Goal: Task Accomplishment & Management: Manage account settings

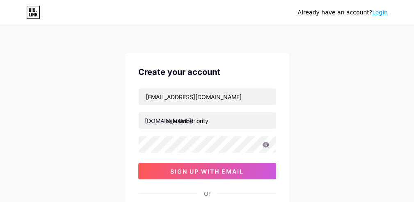
type input "salessuperiority"
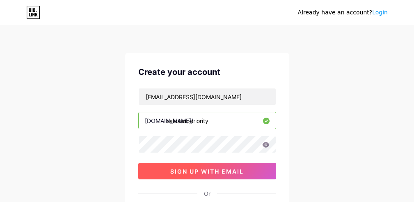
click at [236, 165] on button "sign up with email" at bounding box center [207, 171] width 138 height 16
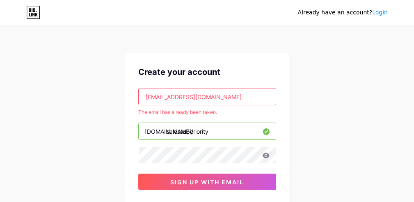
click at [381, 12] on link "Login" at bounding box center [380, 12] width 16 height 7
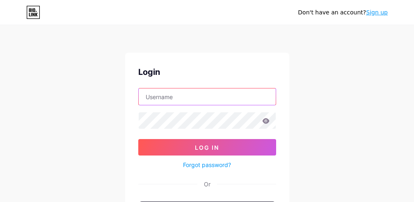
type input "salessuperiority"
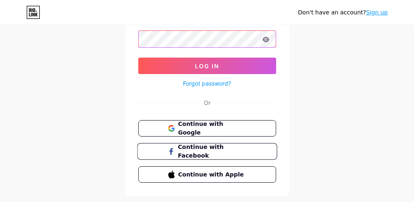
scroll to position [82, 0]
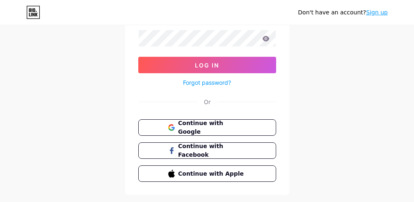
click at [210, 82] on link "Forgot password?" at bounding box center [207, 82] width 48 height 9
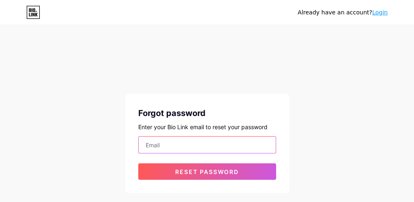
click at [204, 144] on input "email" at bounding box center [207, 144] width 137 height 16
type input "[EMAIL_ADDRESS][DOMAIN_NAME]"
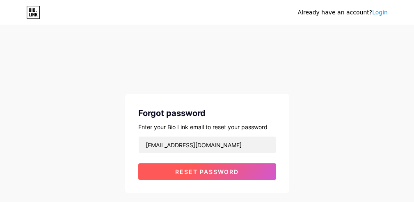
click at [186, 166] on button "Reset password" at bounding box center [207, 171] width 138 height 16
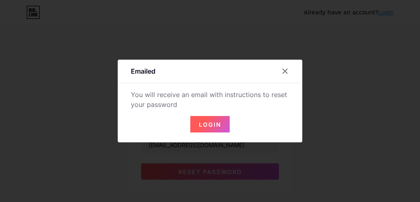
drag, startPoint x: 294, startPoint y: 67, endPoint x: 290, endPoint y: 67, distance: 4.2
click at [293, 67] on div at bounding box center [290, 71] width 25 height 15
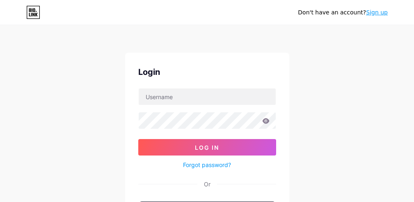
click at [281, 69] on div "Login Log In Forgot password? Or Continue with Google Continue with Facebook Co…" at bounding box center [207, 165] width 164 height 224
click at [243, 87] on div "Login Log In Forgot password? Or Continue with Google Continue with Facebook Co…" at bounding box center [207, 165] width 164 height 224
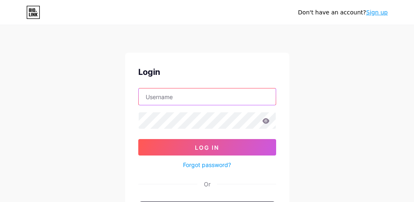
click at [241, 95] on input "text" at bounding box center [207, 96] width 137 height 16
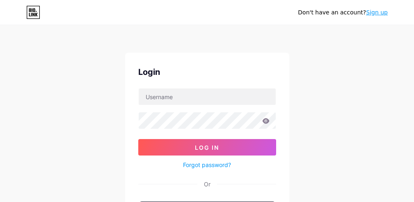
click at [228, 69] on div "Login" at bounding box center [207, 72] width 138 height 12
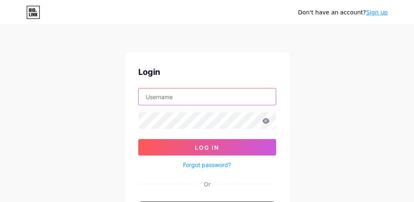
click at [202, 96] on input "text" at bounding box center [207, 96] width 137 height 16
type input "[EMAIL_ADDRESS][DOMAIN_NAME]"
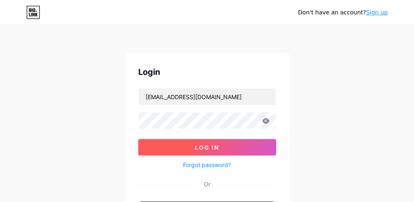
click at [216, 149] on span "Log In" at bounding box center [207, 147] width 24 height 7
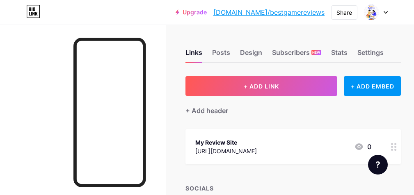
click at [207, 11] on link "Upgrade" at bounding box center [191, 12] width 31 height 7
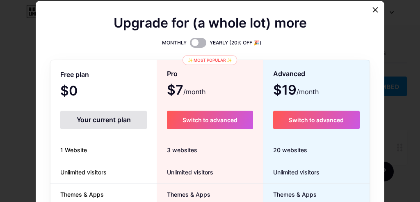
click at [193, 42] on span at bounding box center [198, 43] width 16 height 10
click at [190, 45] on input "checkbox" at bounding box center [190, 45] width 0 height 0
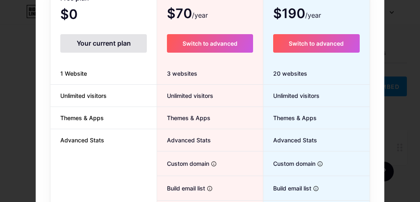
scroll to position [82, 0]
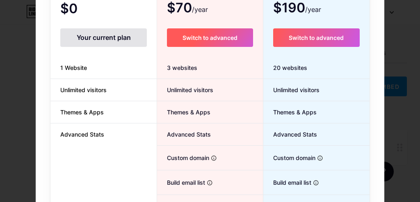
click at [220, 42] on button "Switch to advanced" at bounding box center [210, 37] width 86 height 18
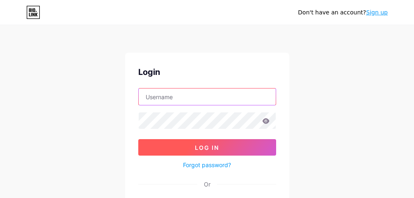
type input "heibsg844@gmail.com"
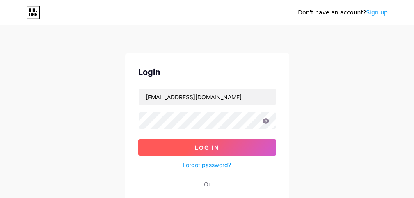
click at [229, 142] on button "Log In" at bounding box center [207, 147] width 138 height 16
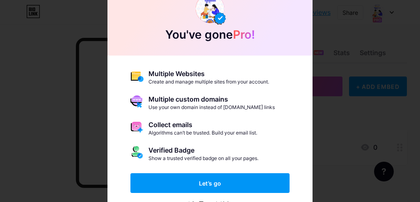
click at [222, 183] on button "Let’s go" at bounding box center [210, 183] width 159 height 20
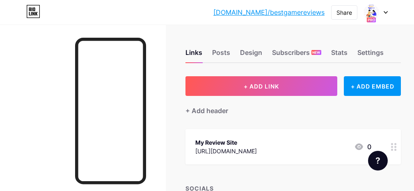
drag, startPoint x: 342, startPoint y: 0, endPoint x: 36, endPoint y: 79, distance: 316.7
click at [36, 79] on div at bounding box center [83, 120] width 166 height 191
